Goal: Task Accomplishment & Management: Complete application form

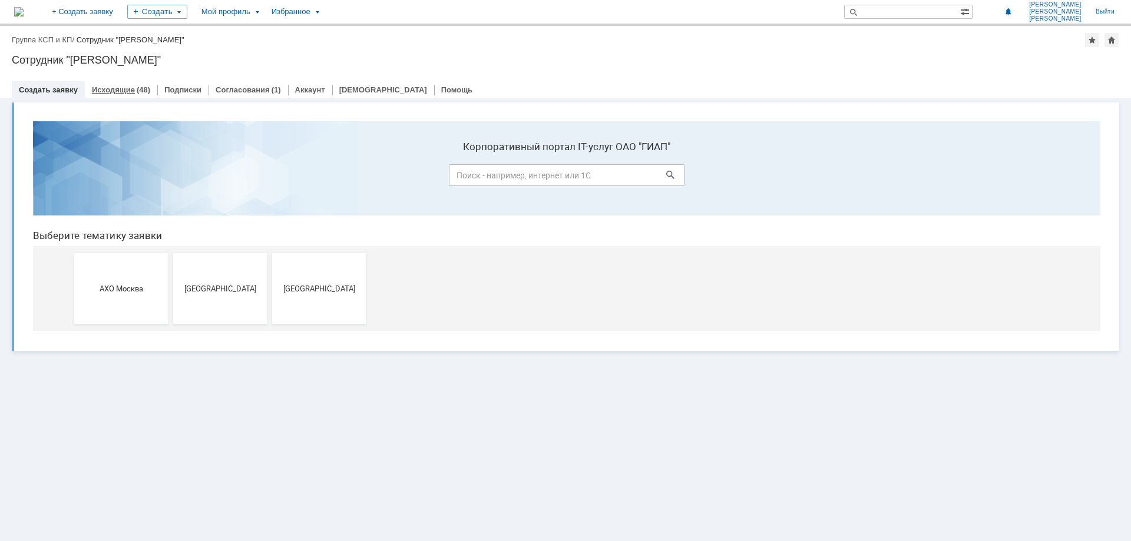
click at [113, 91] on link "Исходящие" at bounding box center [113, 89] width 43 height 9
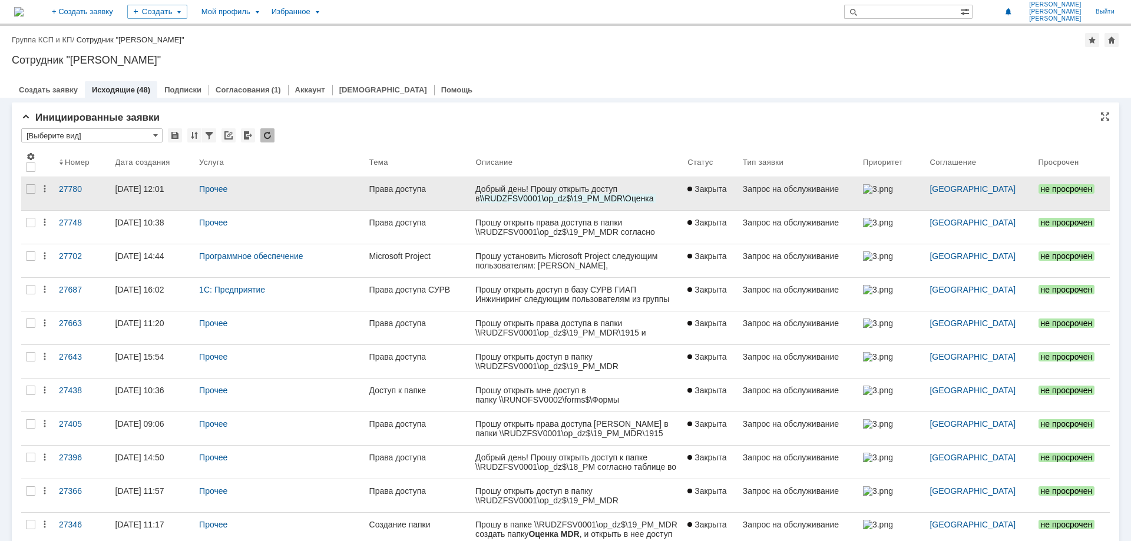
click at [418, 196] on link "Права доступа" at bounding box center [418, 193] width 107 height 33
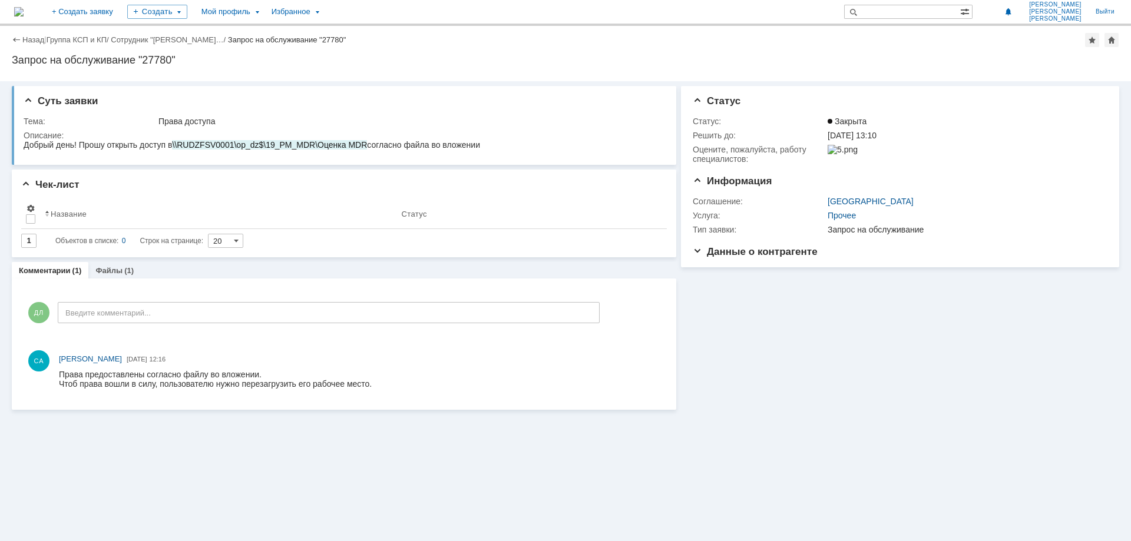
click at [16, 38] on div "Назад" at bounding box center [28, 39] width 32 height 9
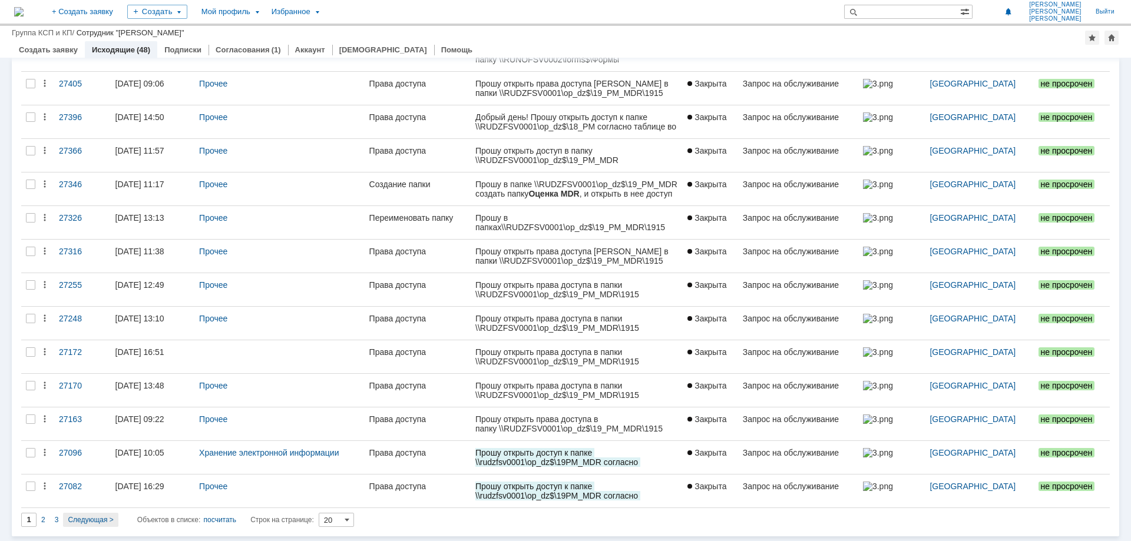
click at [90, 519] on span "Следующая >" at bounding box center [90, 520] width 45 height 8
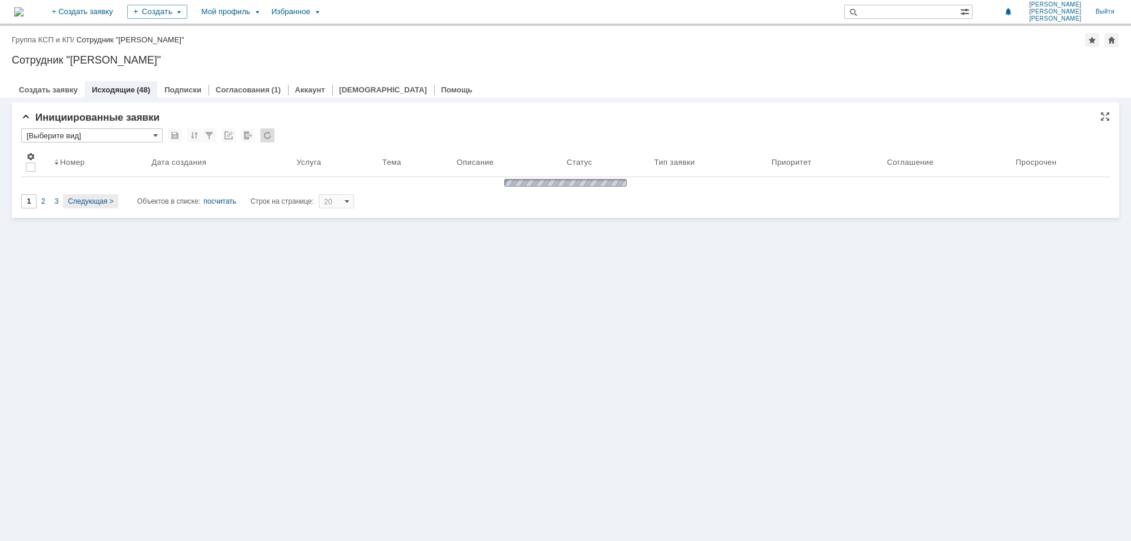
type input "2"
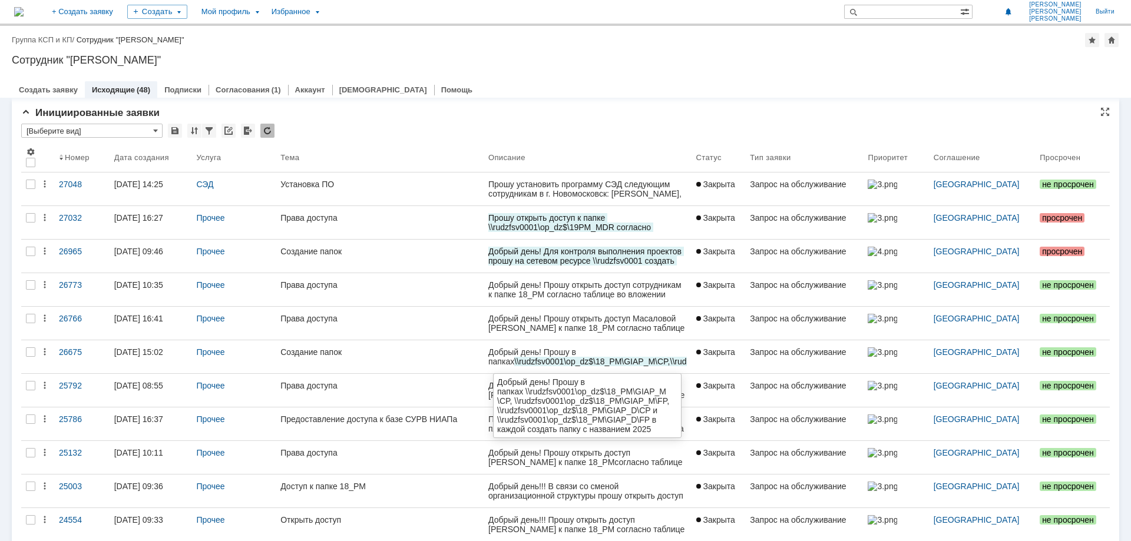
click at [571, 362] on span "\\rudzfsv0001\op_dz$\18_PM\GIAP_M\CP, \\rudzfsv0001\op_dz$\18_PM\GIAP_M\FP, \\r…" at bounding box center [587, 380] width 198 height 47
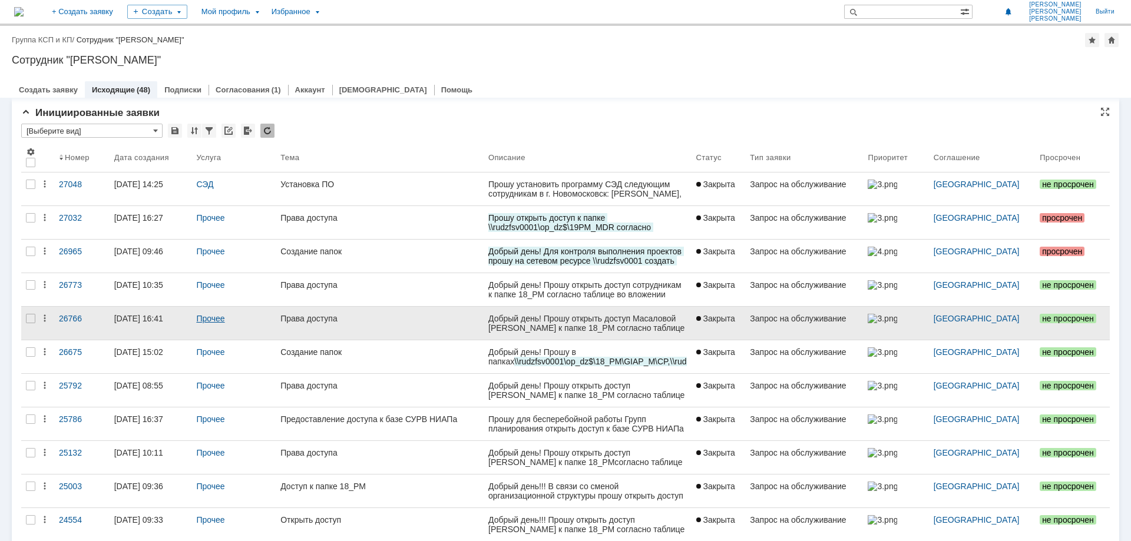
click at [219, 318] on link "Прочее" at bounding box center [210, 318] width 28 height 9
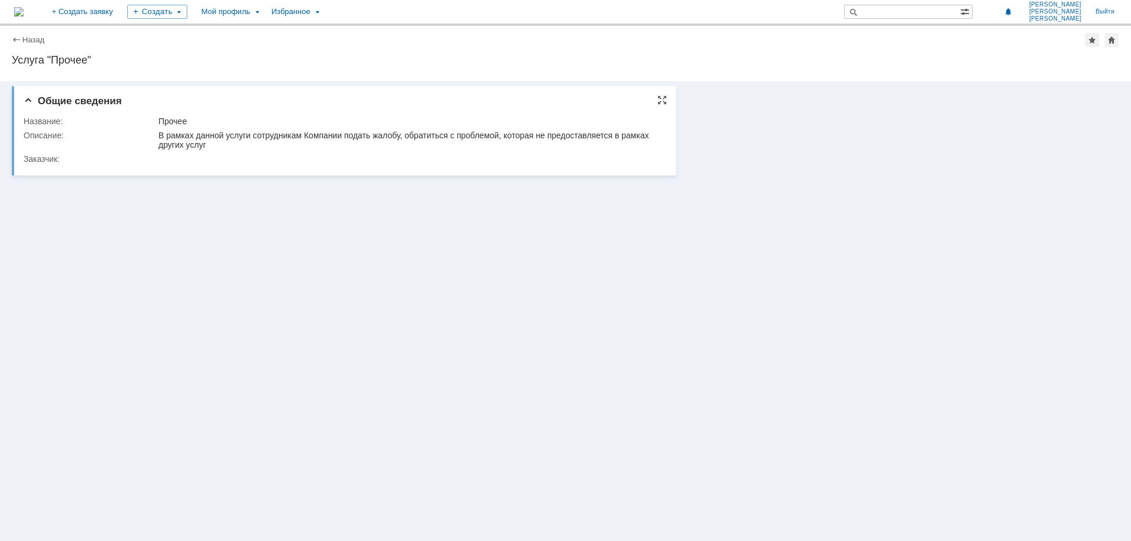
click at [278, 146] on div "В рамках данной услуги сотрудникам Компании подать жалобу, обратиться с проблем…" at bounding box center [407, 140] width 499 height 19
click at [16, 37] on div "Назад" at bounding box center [28, 39] width 32 height 9
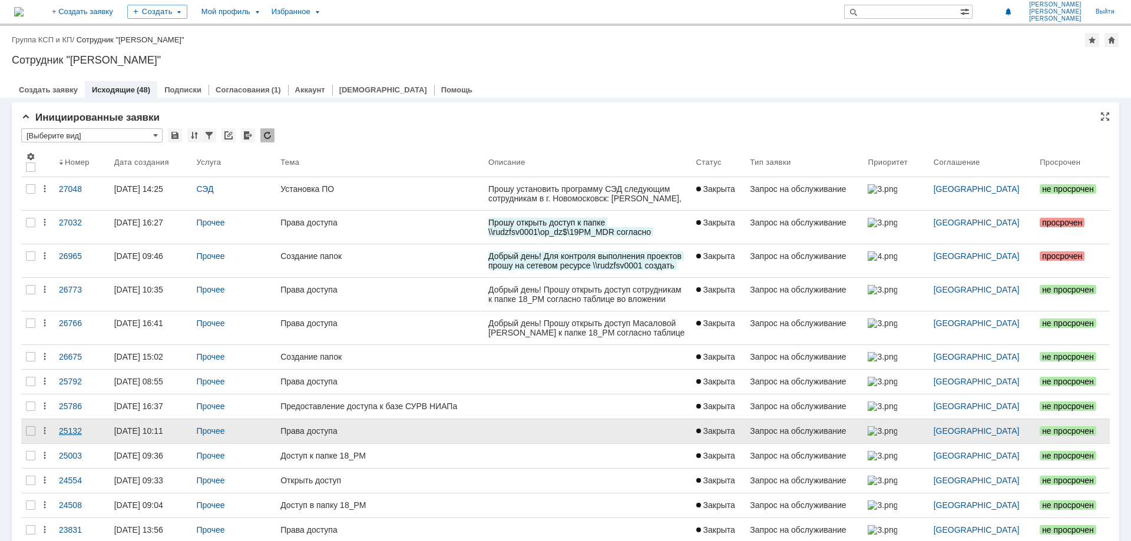
click at [75, 383] on div "25792" at bounding box center [82, 381] width 46 height 9
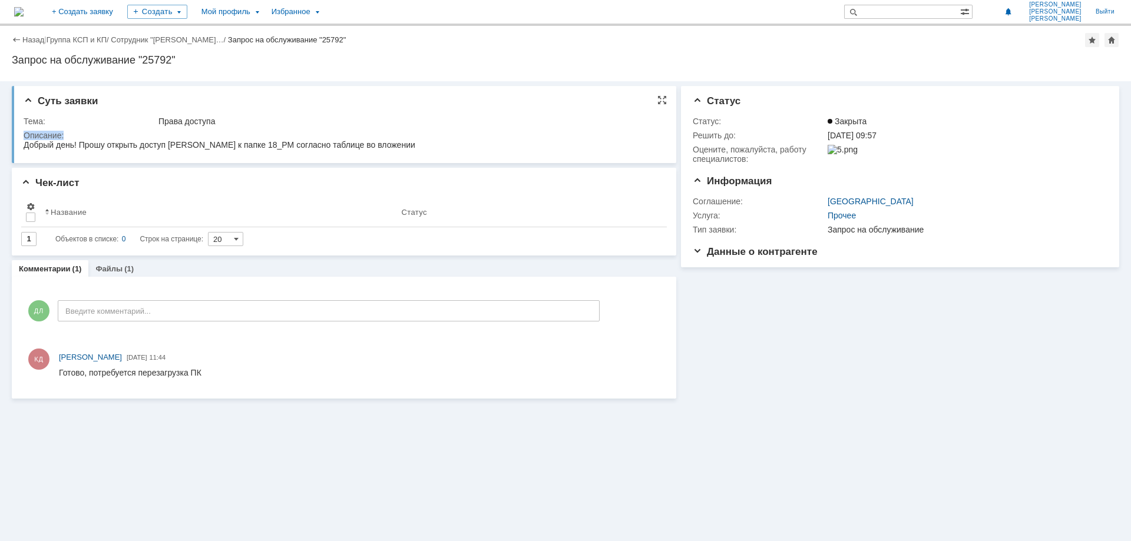
drag, startPoint x: 540, startPoint y: 275, endPoint x: 469, endPoint y: 148, distance: 145.2
copy tbody "Описание:"
click at [27, 38] on link "Назад" at bounding box center [33, 39] width 22 height 9
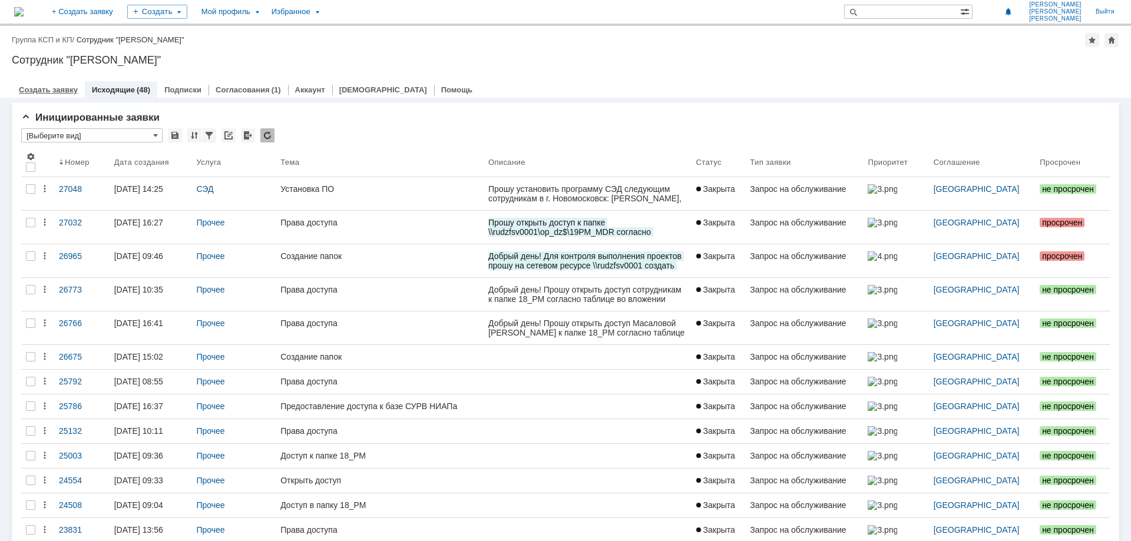
click at [34, 90] on link "Создать заявку" at bounding box center [48, 89] width 59 height 9
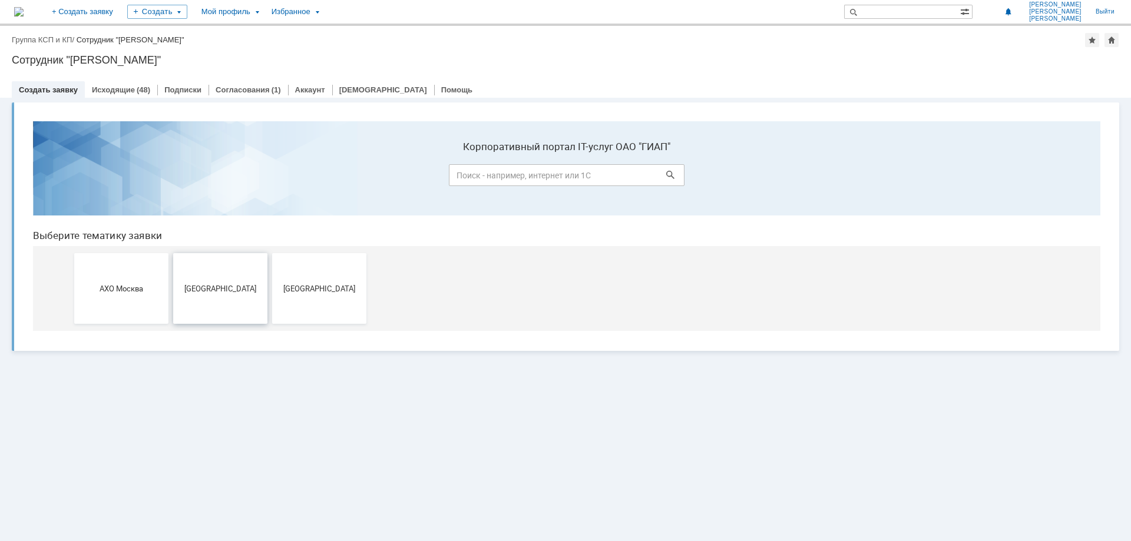
click at [223, 283] on button "[GEOGRAPHIC_DATA]" at bounding box center [220, 288] width 94 height 71
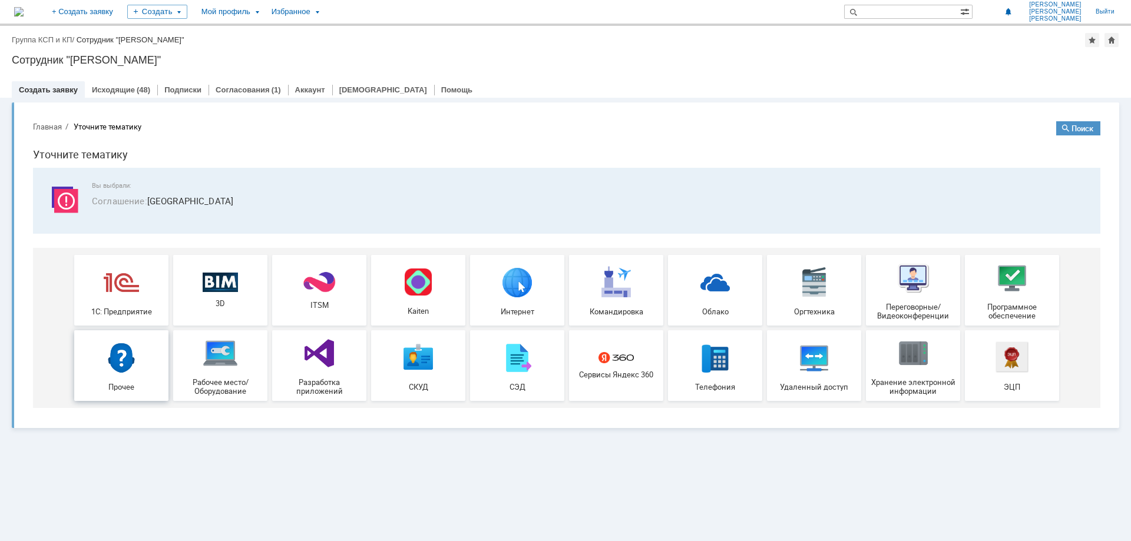
click at [96, 371] on div "Прочее" at bounding box center [121, 365] width 87 height 51
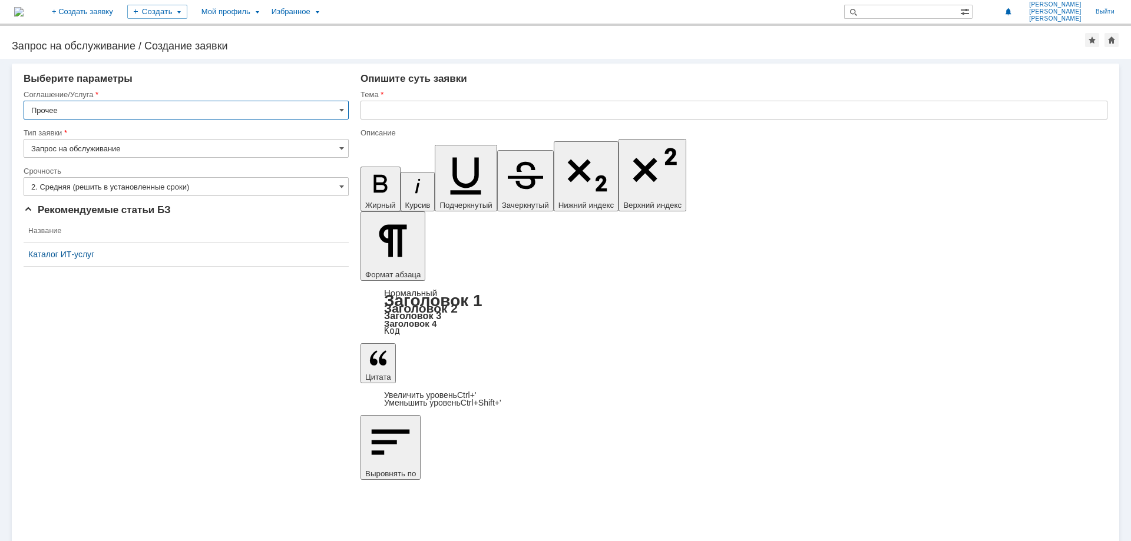
click at [385, 109] on input "text" at bounding box center [733, 110] width 747 height 19
drag, startPoint x: 1011, startPoint y: 4215, endPoint x: 1076, endPoint y: 4350, distance: 149.1
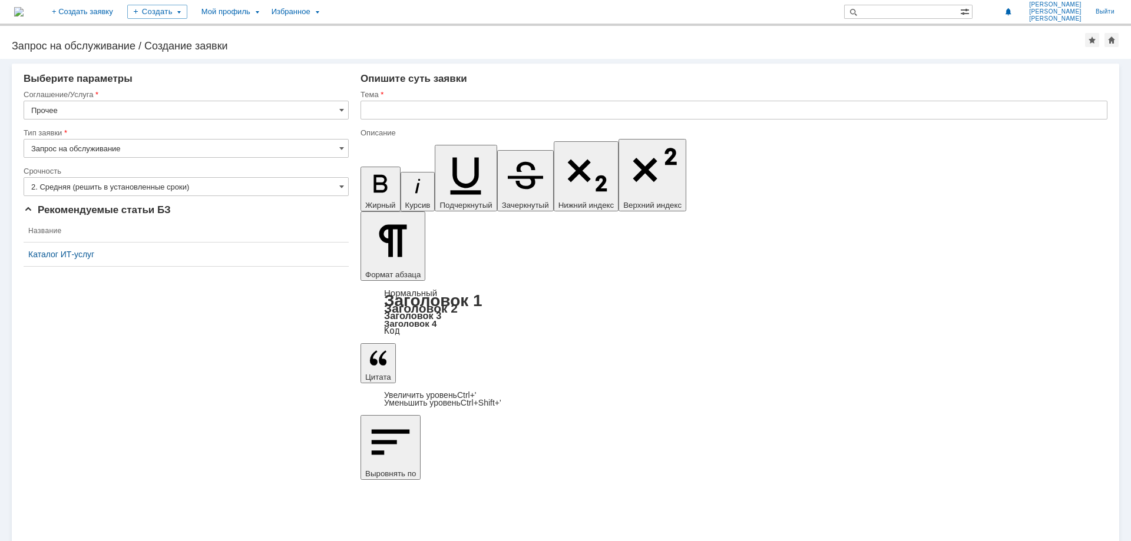
click at [340, 190] on span at bounding box center [341, 186] width 5 height 9
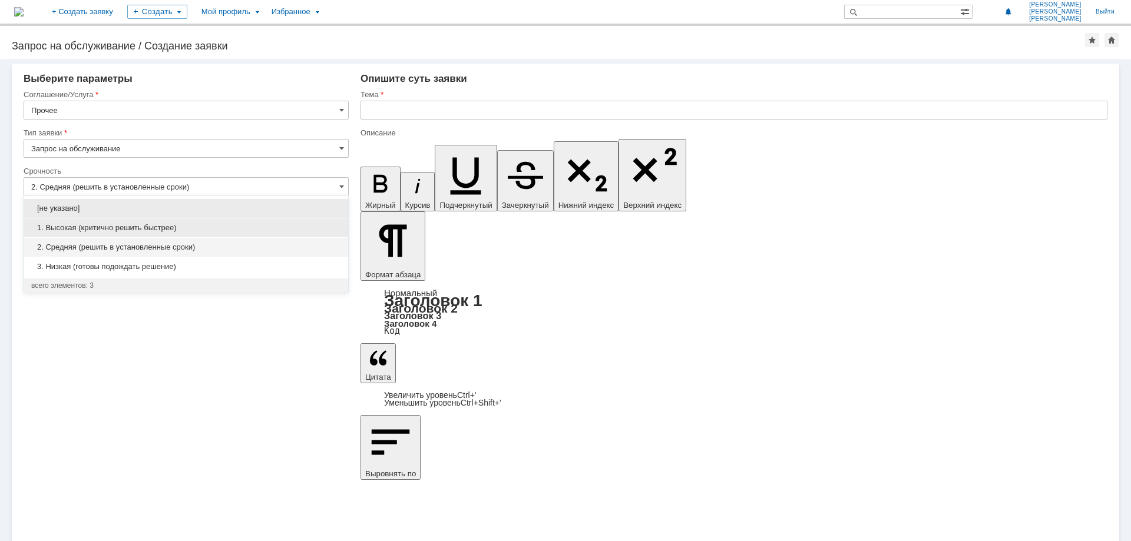
click at [150, 226] on span "1. Высокая (критично решить быстрее)" at bounding box center [186, 227] width 310 height 9
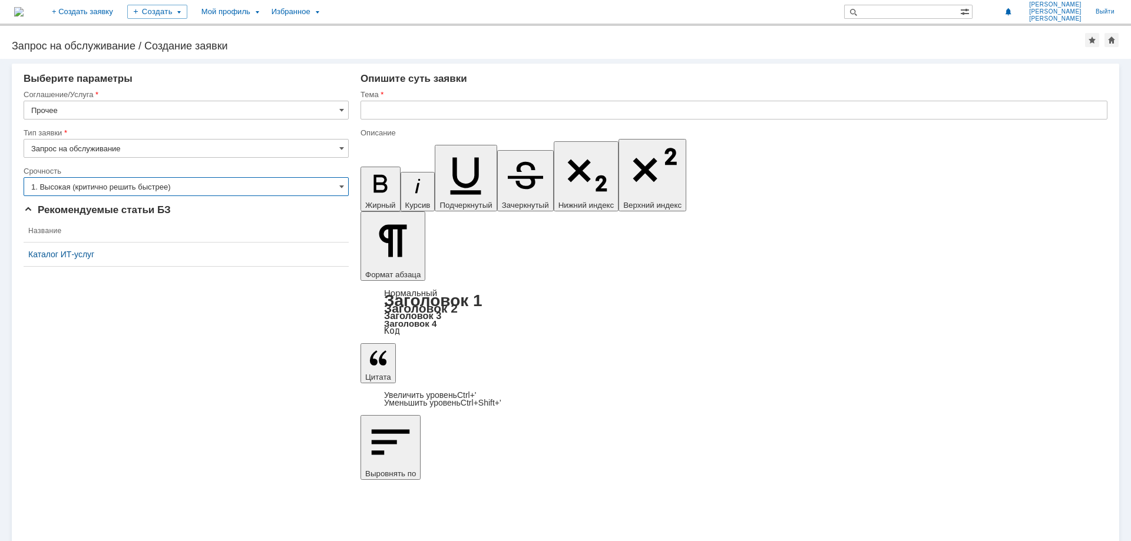
type input "1. Высокая (критично решить быстрее)"
click at [507, 112] on input "text" at bounding box center [733, 110] width 747 height 19
type input "Права доступа"
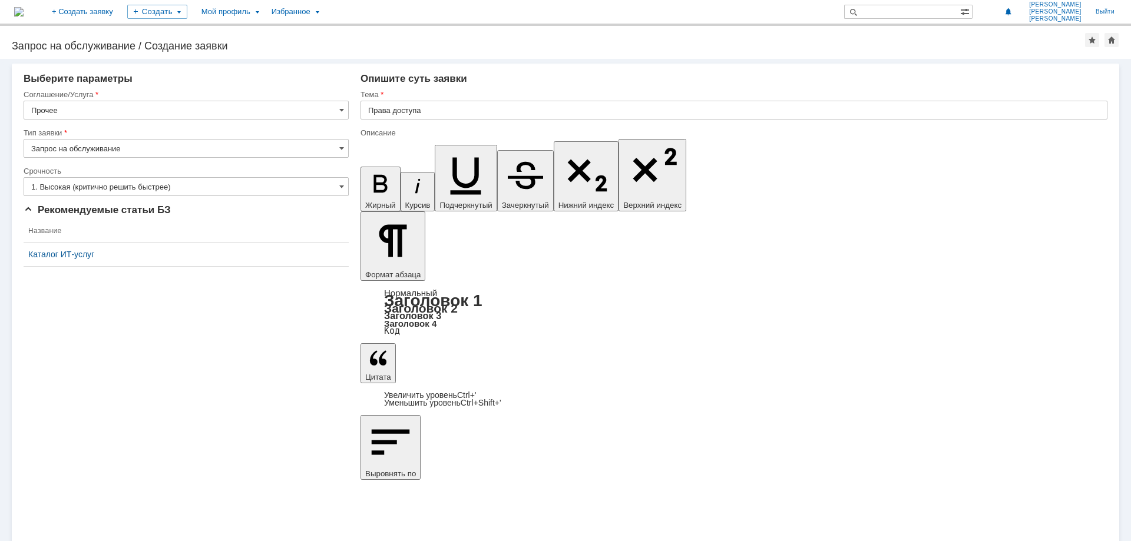
drag, startPoint x: 1014, startPoint y: 4239, endPoint x: 528, endPoint y: 4229, distance: 486.0
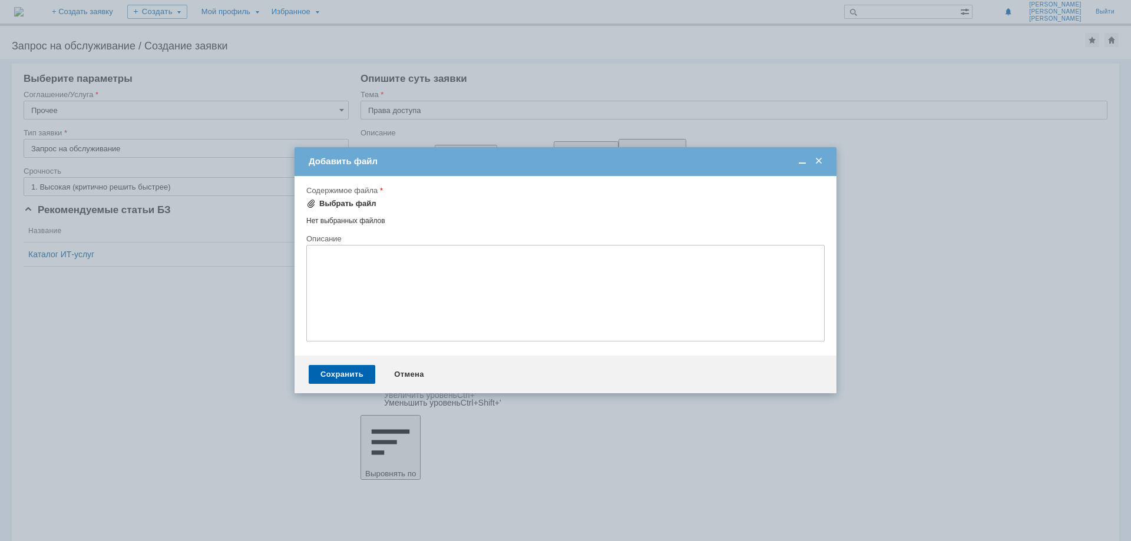
click at [340, 199] on div "Выбрать файл" at bounding box center [347, 203] width 57 height 9
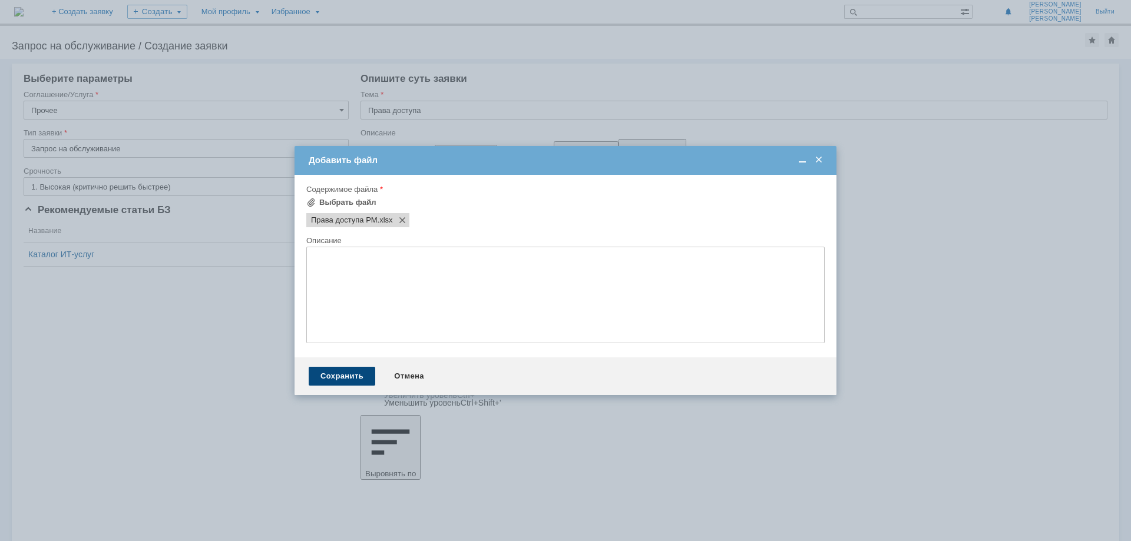
click at [340, 372] on div "Сохранить" at bounding box center [342, 376] width 67 height 19
